Goal: Transaction & Acquisition: Subscribe to service/newsletter

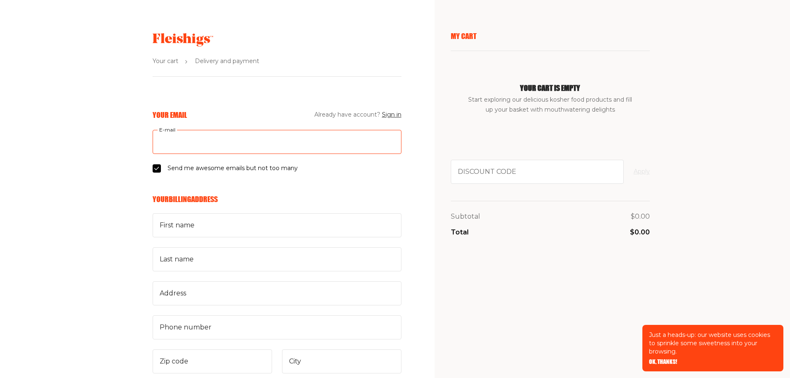
click at [247, 144] on input "E-mail" at bounding box center [277, 142] width 249 height 24
type input "[EMAIL_ADDRESS][DOMAIN_NAME]"
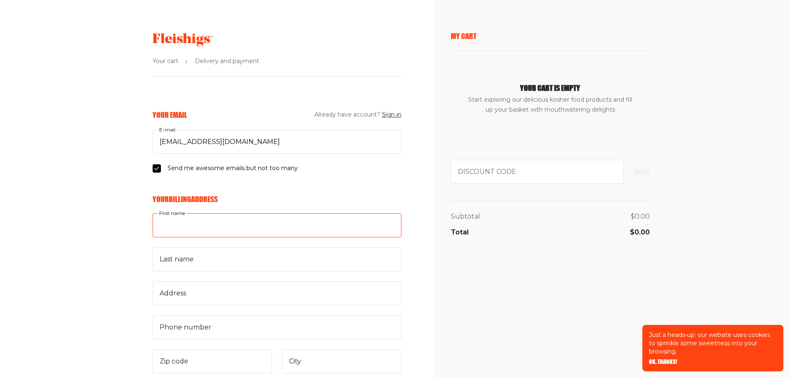
type input "[PERSON_NAME]"
type input "Dadusc"
type input "[STREET_ADDRESS][PERSON_NAME]"
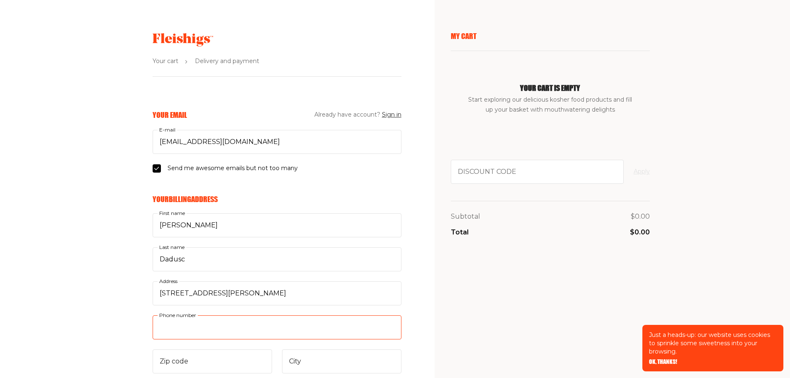
type input "2164702641"
type input "44118"
type input "Cleveland Hts"
select select "US"
select select "Ohio"
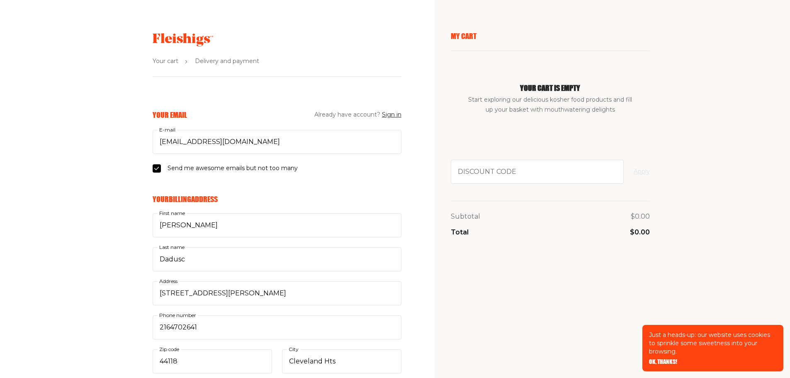
click at [185, 41] on use at bounding box center [183, 39] width 61 height 13
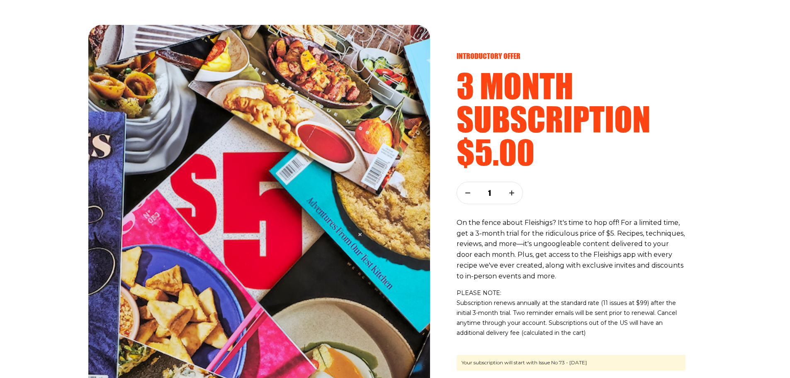
click at [513, 196] on button "button" at bounding box center [512, 193] width 22 height 22
click at [464, 192] on button "button" at bounding box center [468, 193] width 22 height 22
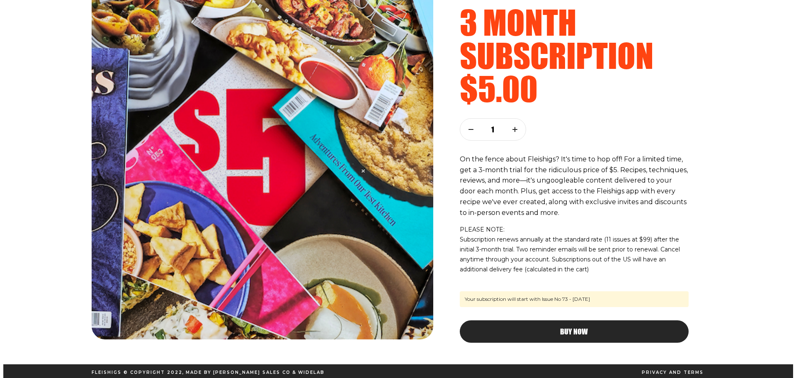
scroll to position [66, 0]
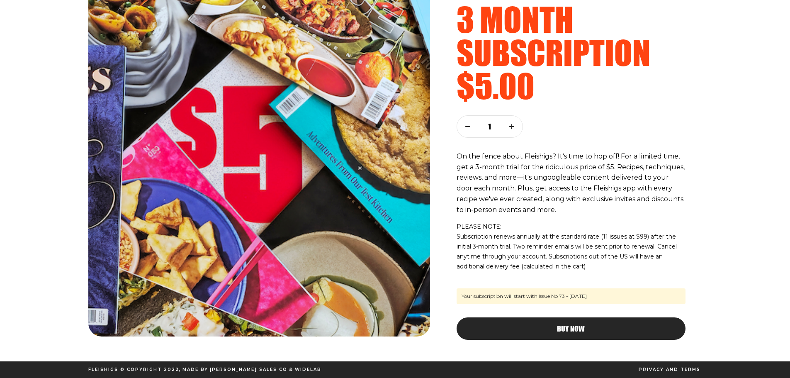
click at [567, 325] on span "Buy Now" at bounding box center [571, 320] width 28 height 7
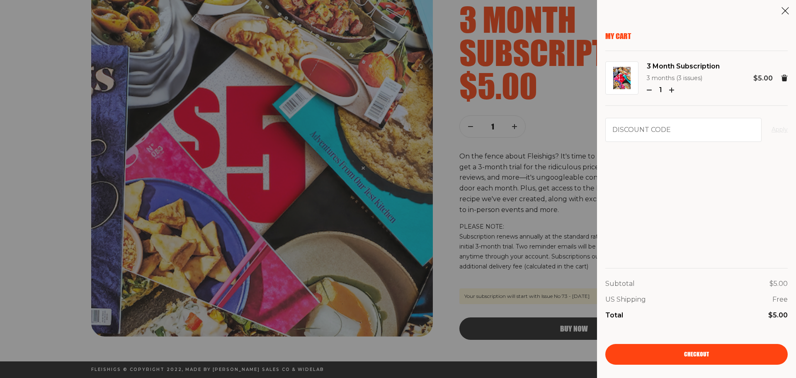
click at [673, 87] on div "1" at bounding box center [683, 90] width 73 height 11
click at [670, 90] on icon "button" at bounding box center [671, 89] width 5 height 5
click at [718, 355] on link "Checkout" at bounding box center [696, 354] width 182 height 21
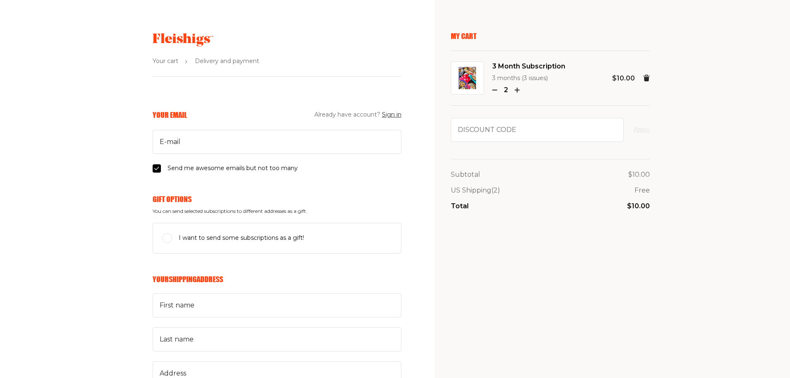
click at [265, 240] on span "I want to send some subscriptions as a gift!" at bounding box center [241, 238] width 125 height 10
click at [172, 240] on input "I want to send some subscriptions as a gift!" at bounding box center [167, 238] width 10 height 10
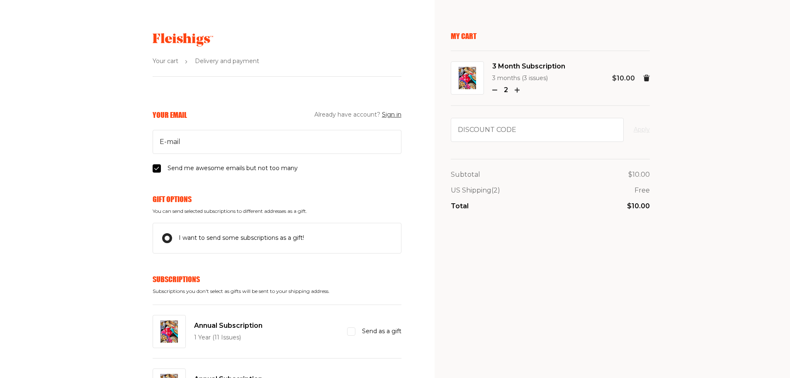
click at [496, 91] on icon "button" at bounding box center [494, 89] width 5 height 5
click at [168, 237] on input "I want to send some subscriptions as a gift!" at bounding box center [167, 238] width 10 height 10
checkbox input "false"
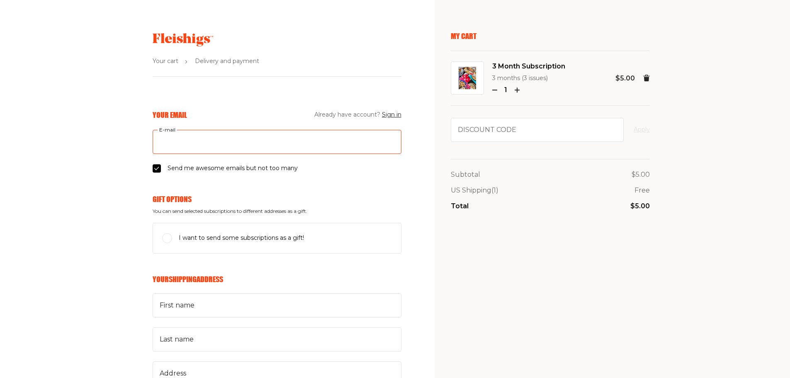
click at [218, 141] on input "E-mail" at bounding box center [277, 142] width 249 height 24
type input "rdadusc@gmail.com"
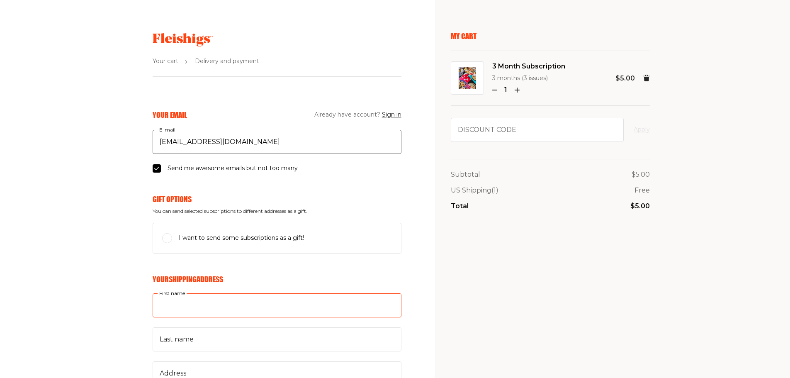
type input "Rachel"
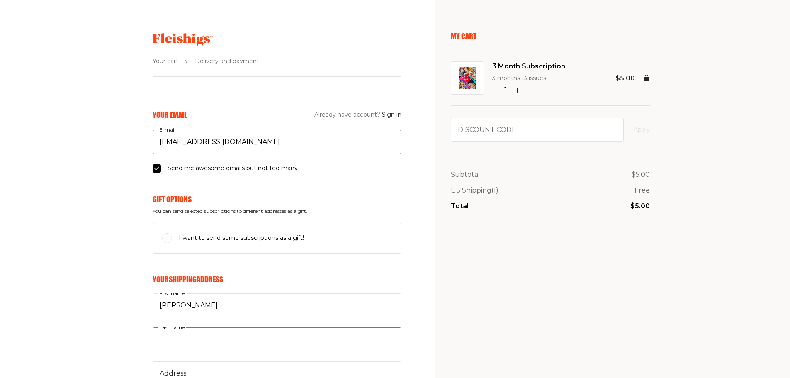
type input "Dadusc"
type input "3657 Shannon Road"
type input "2164702641"
type input "44118"
type input "Cleveland Hts"
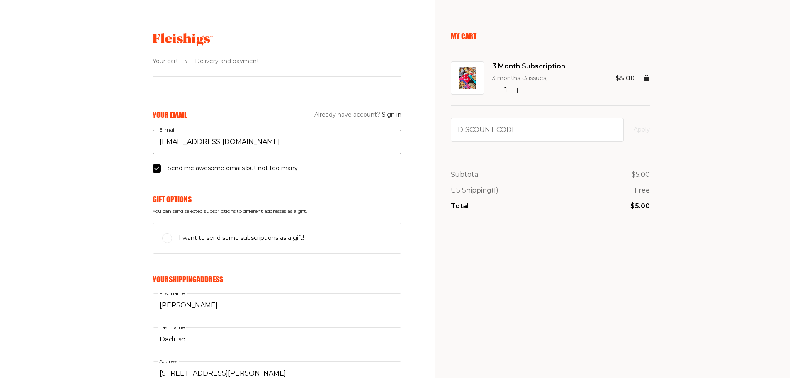
select select "US"
select select "Ohio"
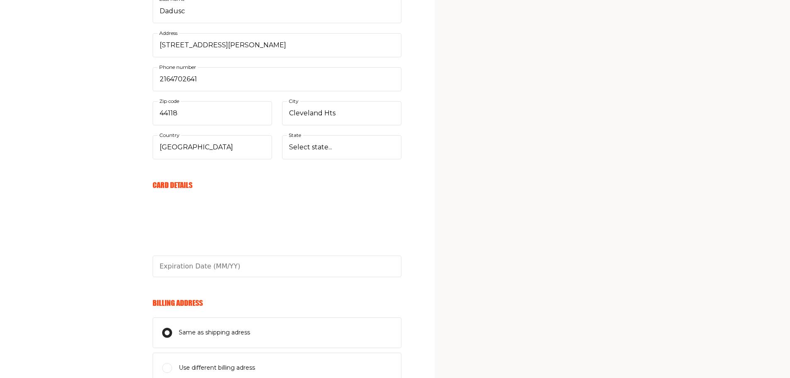
scroll to position [332, 0]
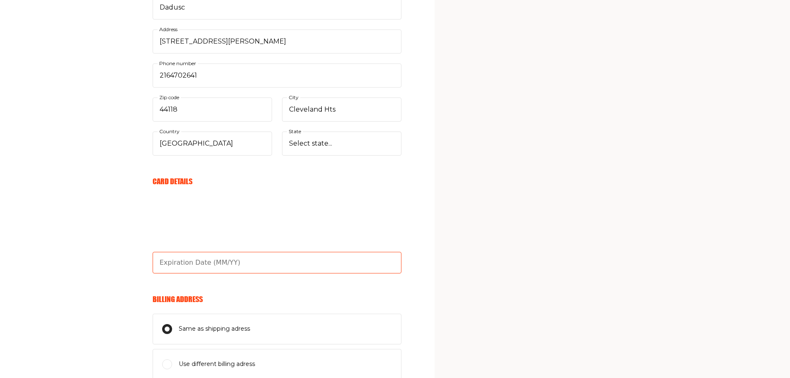
type input "09/29"
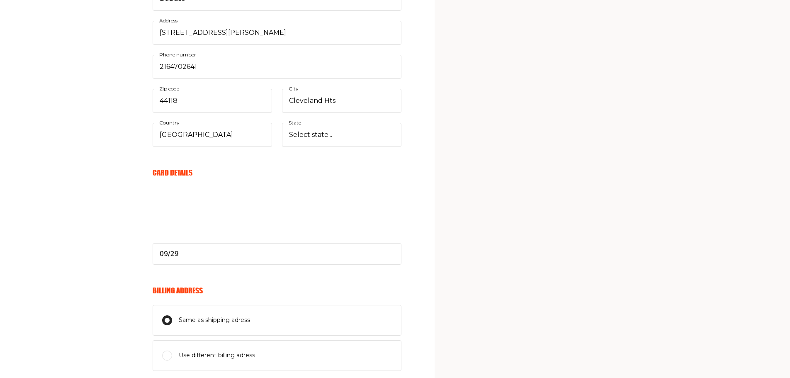
scroll to position [457, 0]
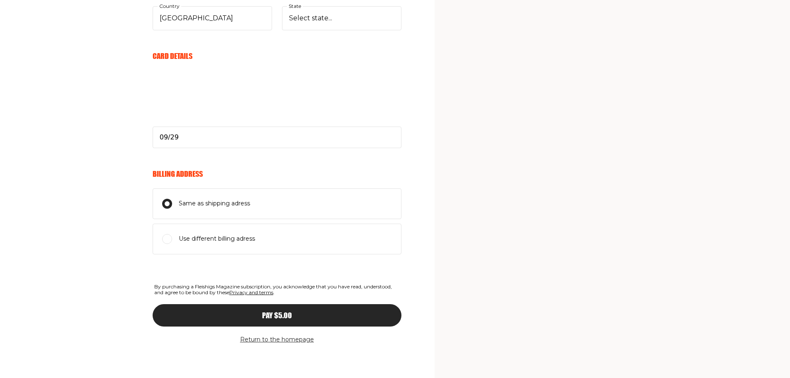
click at [300, 319] on button "Pay $5.00" at bounding box center [277, 315] width 249 height 22
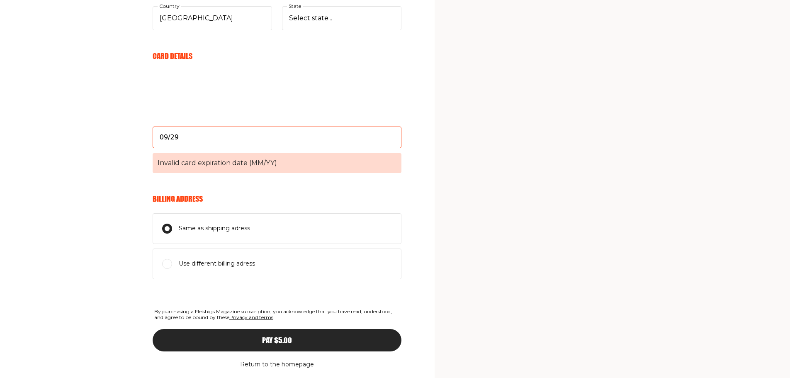
click at [204, 140] on input "09/29" at bounding box center [277, 137] width 249 height 22
click at [83, 160] on div "Your Email Already have account? Sign in rdadusc@gmail.com E-mail Send me aweso…" at bounding box center [200, 28] width 401 height 750
drag, startPoint x: 181, startPoint y: 139, endPoint x: 151, endPoint y: 138, distance: 29.9
click at [151, 138] on div "Your Email Already have account? Sign in rdadusc@gmail.com E-mail Send me aweso…" at bounding box center [200, 28] width 401 height 750
type input "09/29"
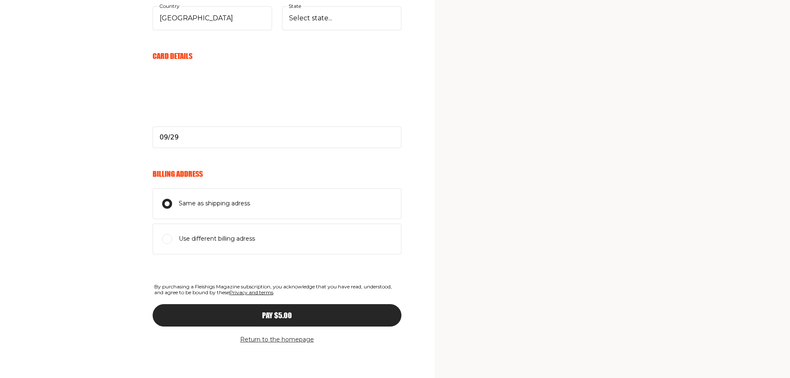
click at [287, 311] on span "Pay $5.00" at bounding box center [277, 307] width 30 height 7
